Goal: Contribute content

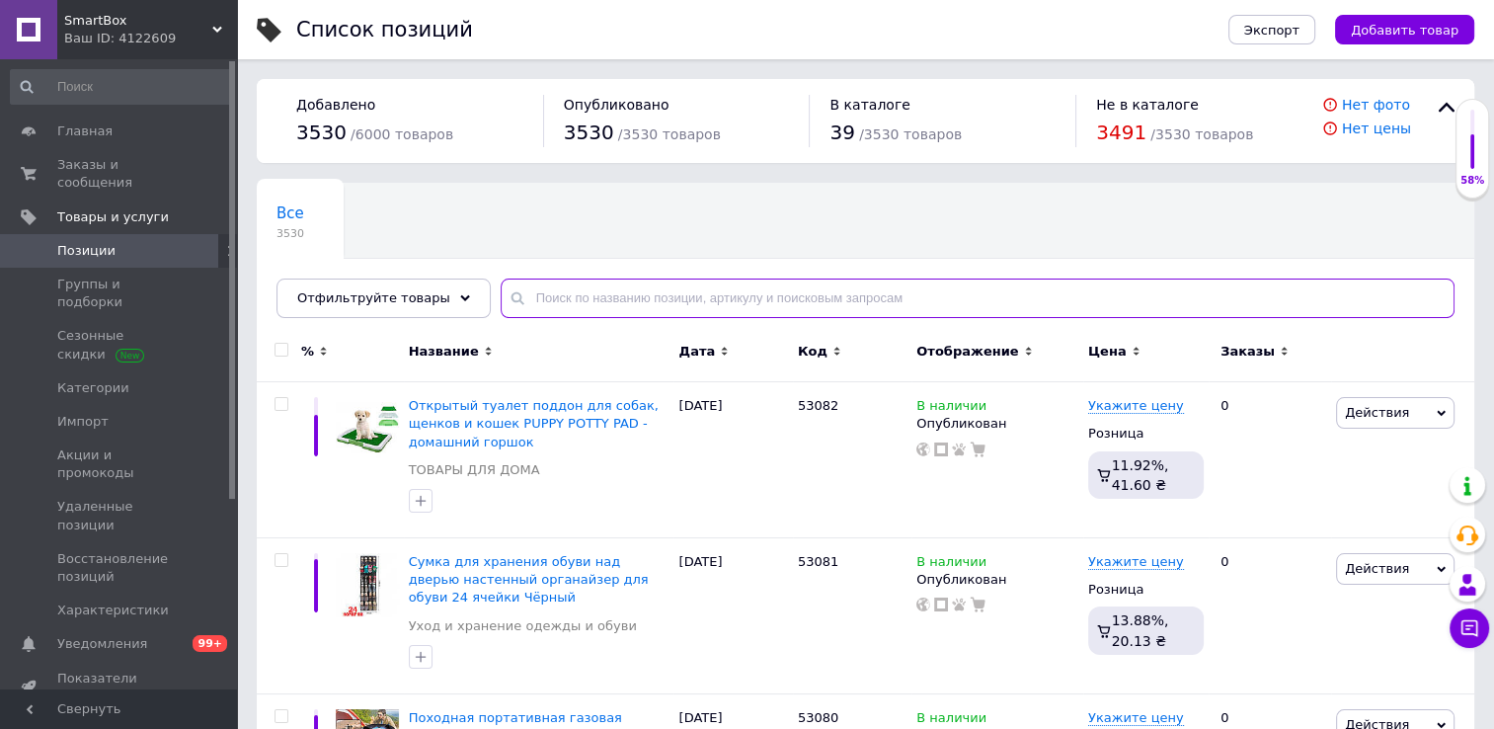
click at [626, 295] on input "text" at bounding box center [978, 299] width 954 height 40
paste input "51837"
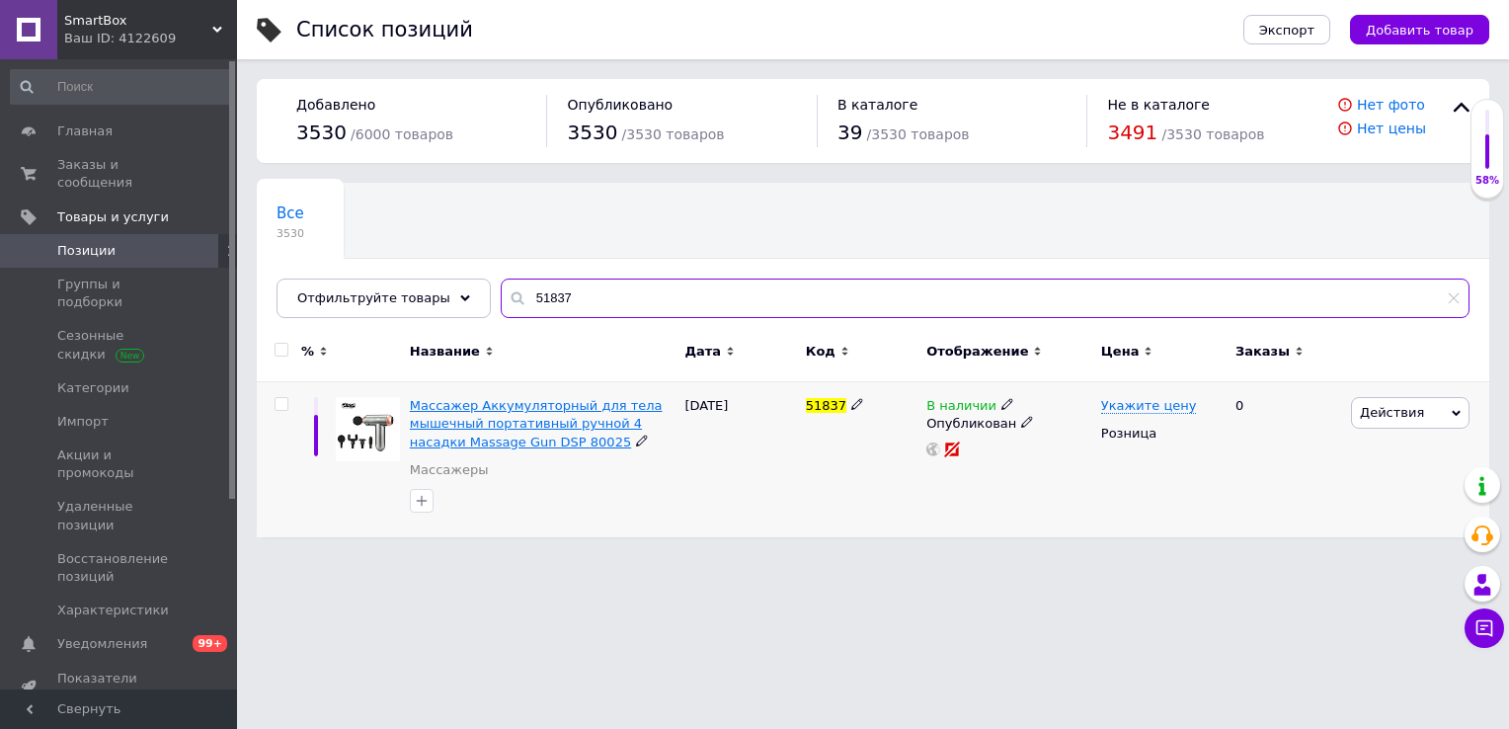
type input "51837"
click at [530, 411] on span "Массажер Аккумуляторный для тела мышечный портативный ручной 4 насадки Massage …" at bounding box center [536, 423] width 253 height 50
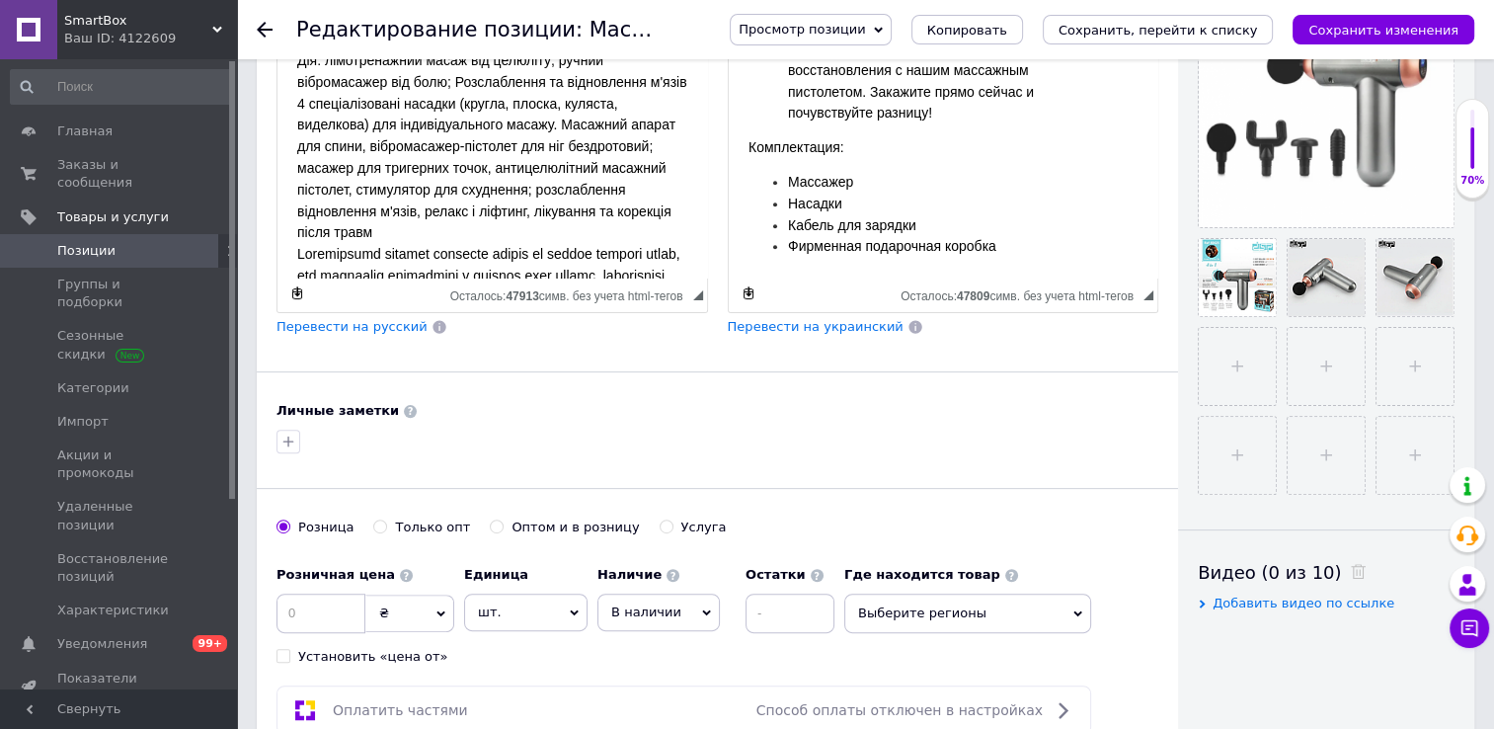
scroll to position [517, 0]
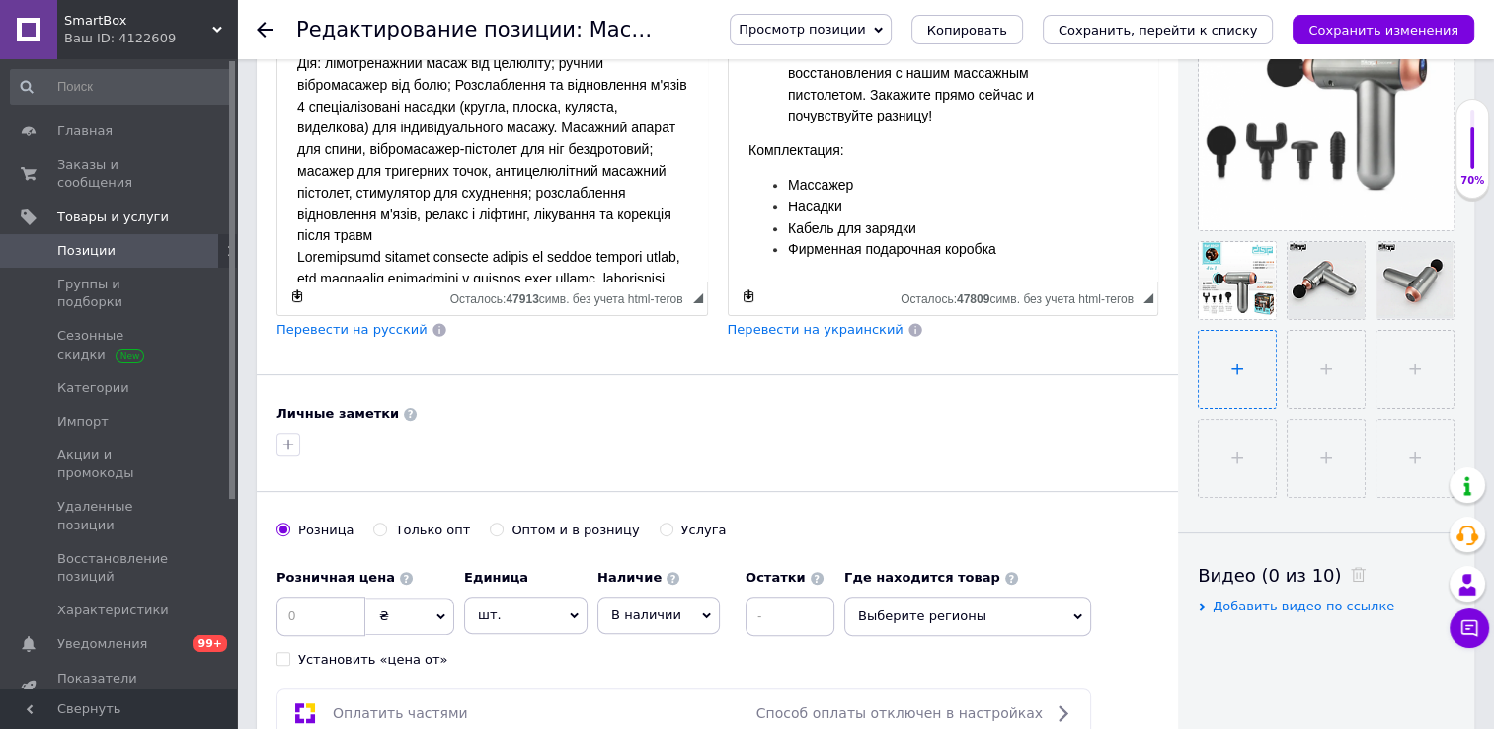
click at [1226, 388] on input "file" at bounding box center [1237, 369] width 77 height 77
type input "C:\fakepath\e6f5bd72-6313-4b5c-ad5e-e59d4eb5879b.png"
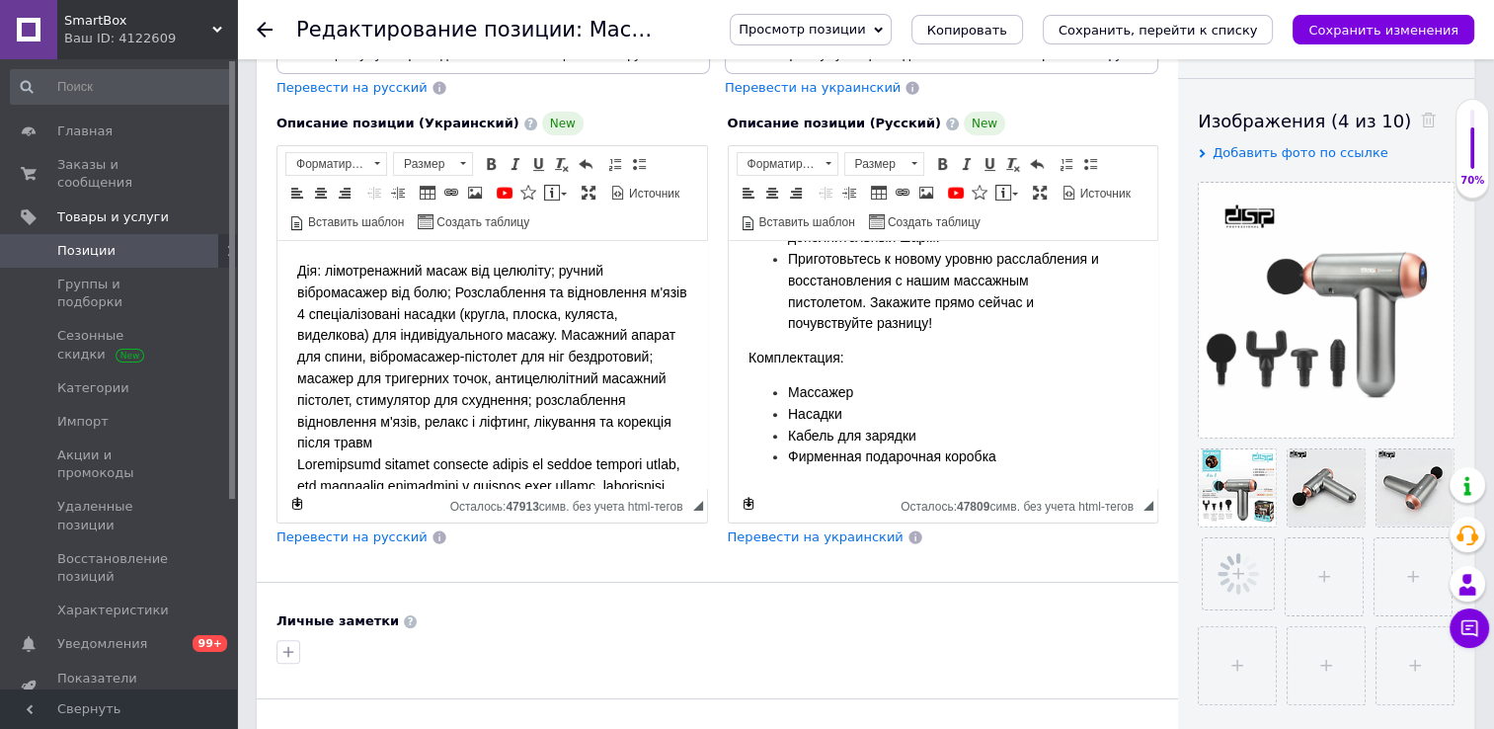
scroll to position [308, 0]
